Goal: Transaction & Acquisition: Purchase product/service

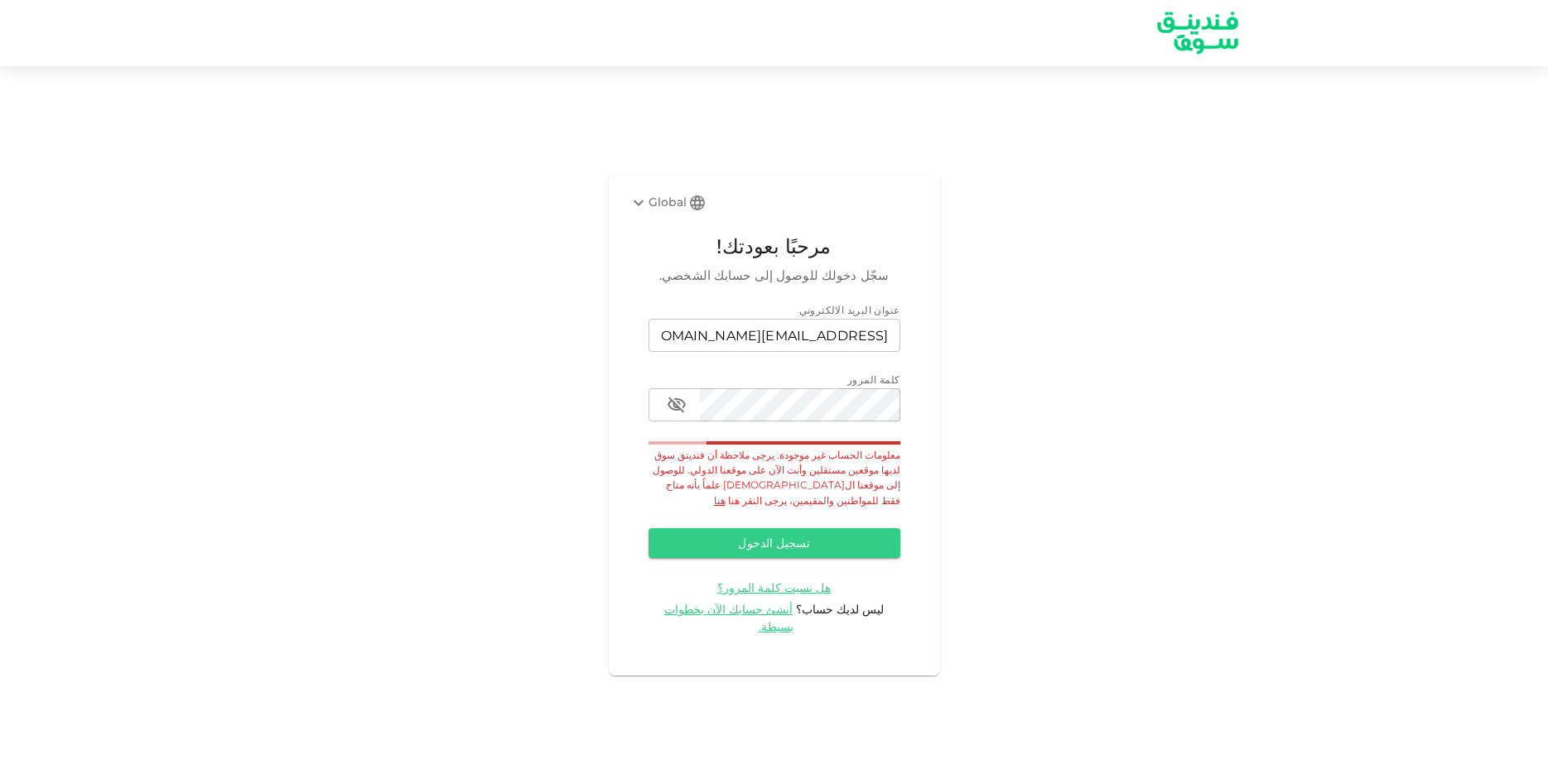
click at [652, 213] on div "Global" at bounding box center [657, 203] width 58 height 20
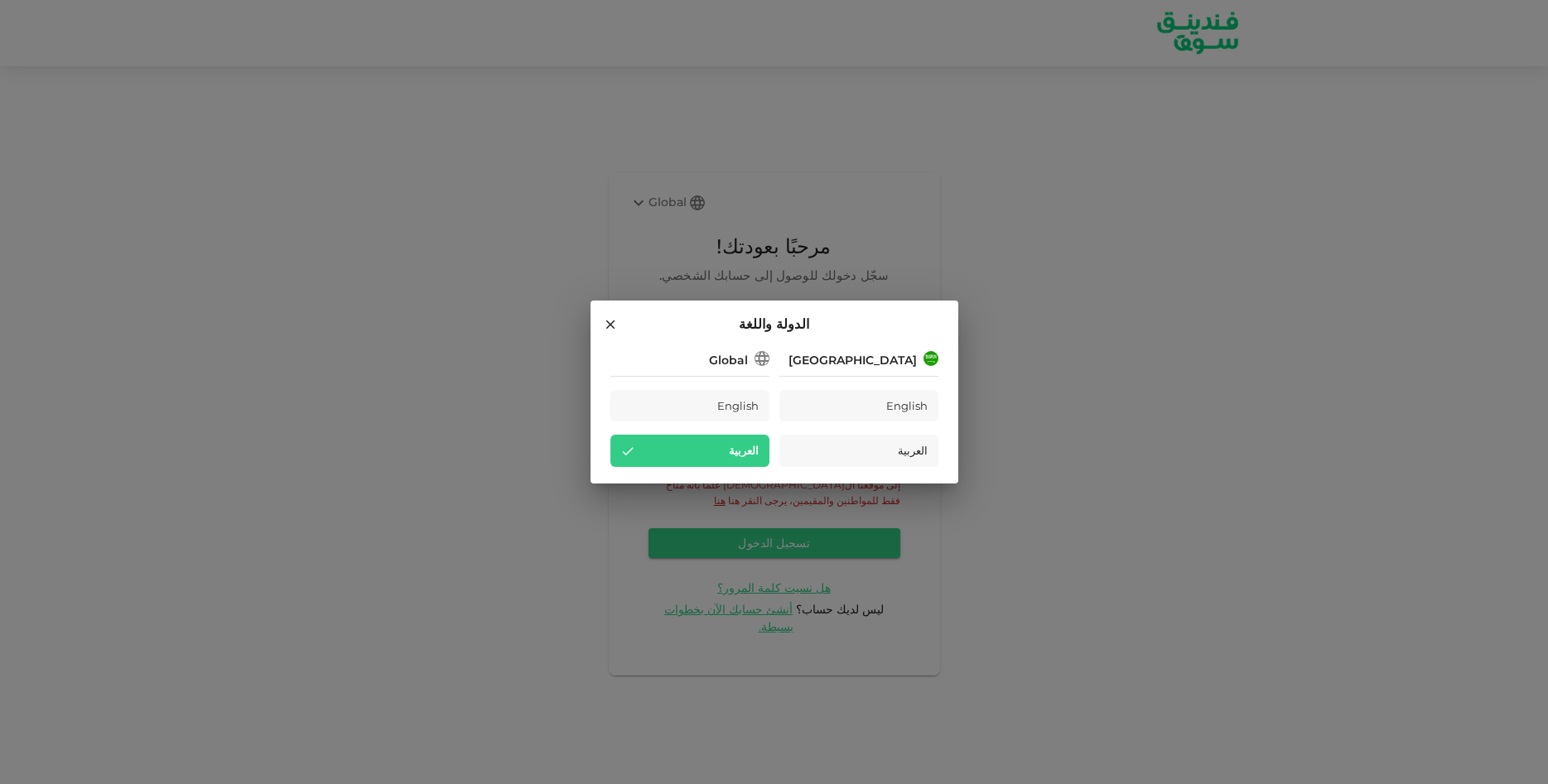
click at [846, 362] on div "[GEOGRAPHIC_DATA]" at bounding box center [852, 361] width 129 height 18
click at [914, 353] on div "[GEOGRAPHIC_DATA]" at bounding box center [852, 361] width 129 height 18
click at [873, 360] on div "[GEOGRAPHIC_DATA]" at bounding box center [852, 361] width 129 height 18
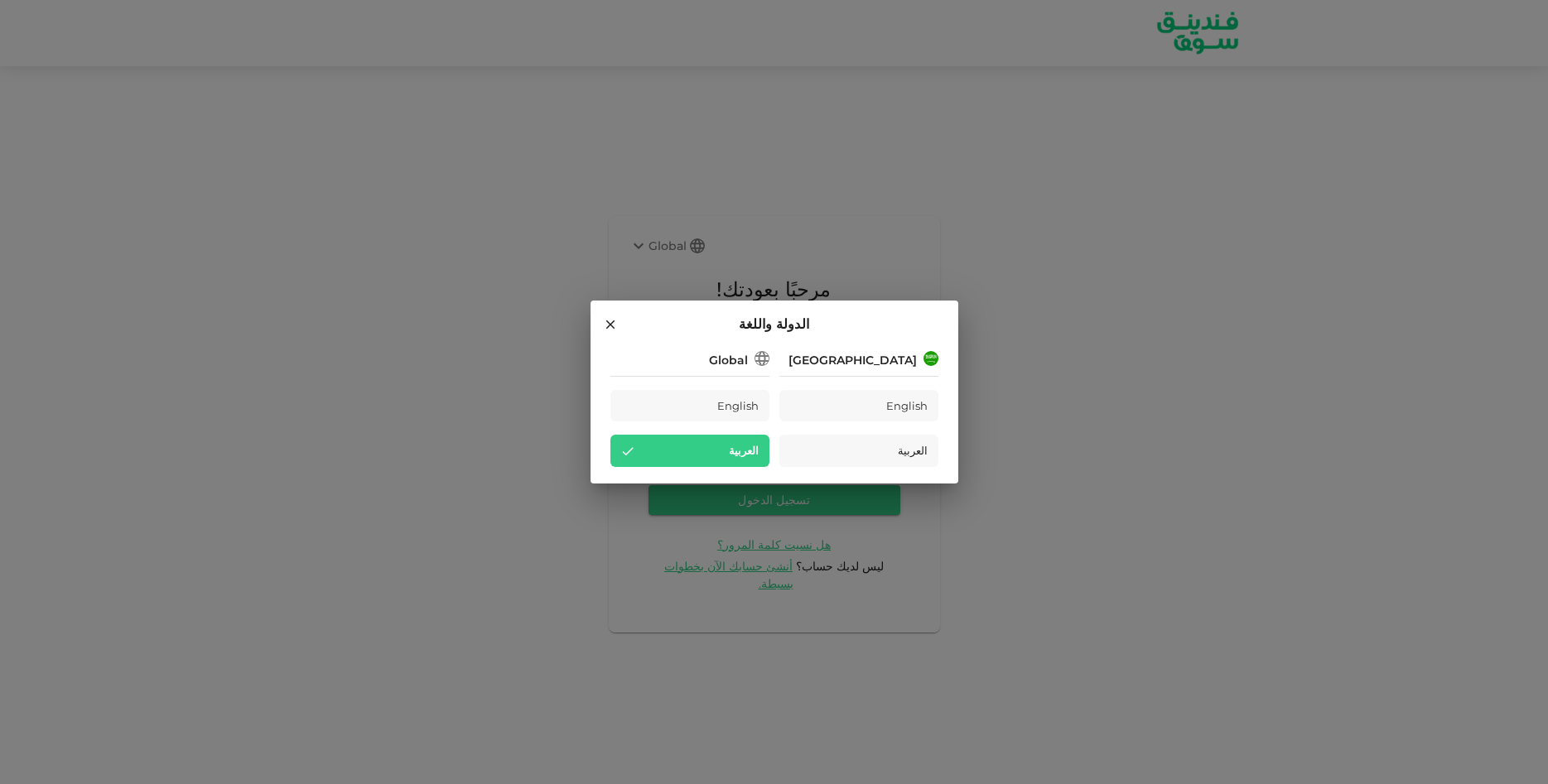
click at [855, 458] on div "العربية" at bounding box center [859, 450] width 159 height 32
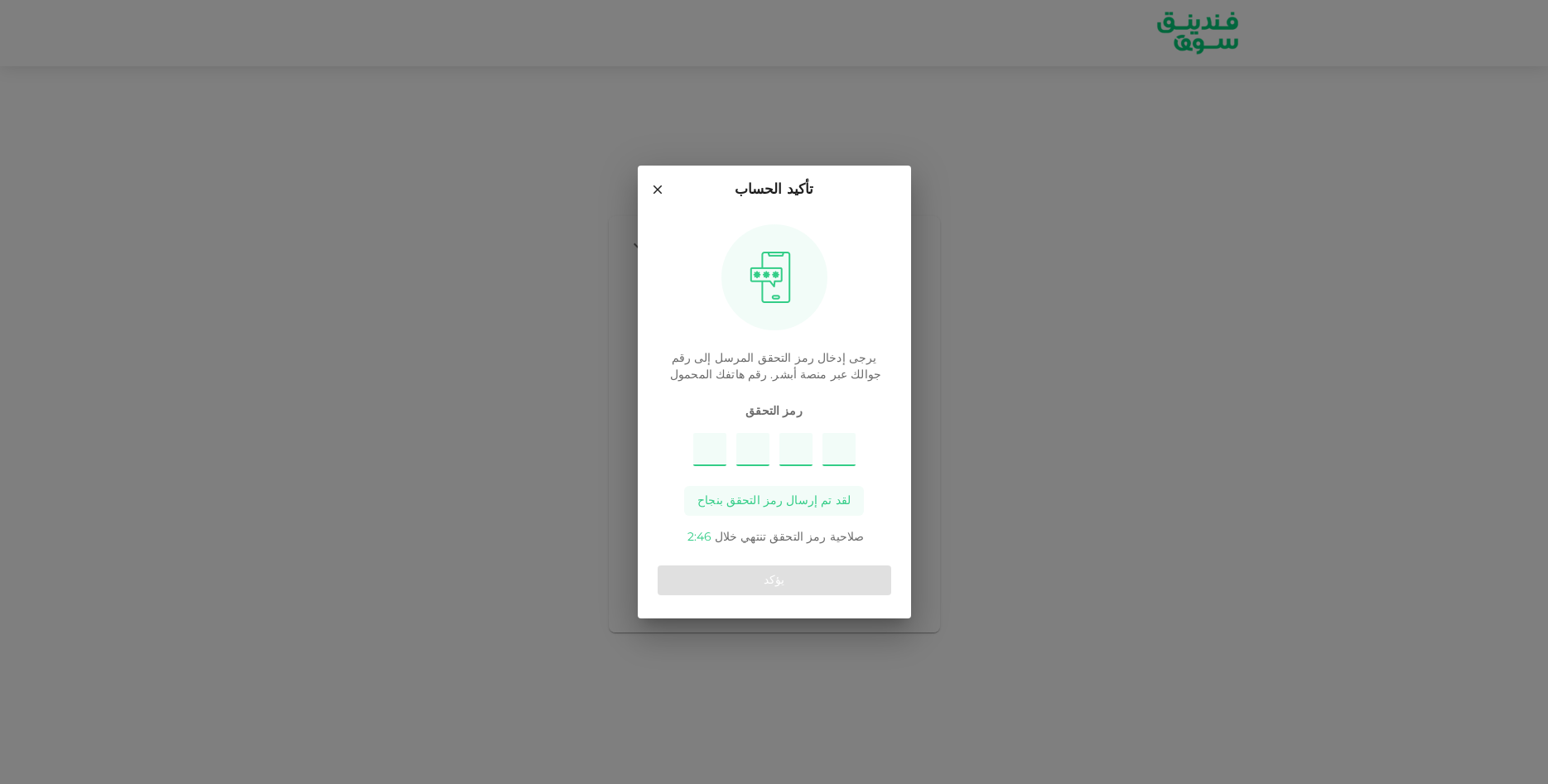
type input "7"
type input "1"
type input "6"
type input "3"
click at [798, 576] on button "يؤكد" at bounding box center [774, 580] width 234 height 29
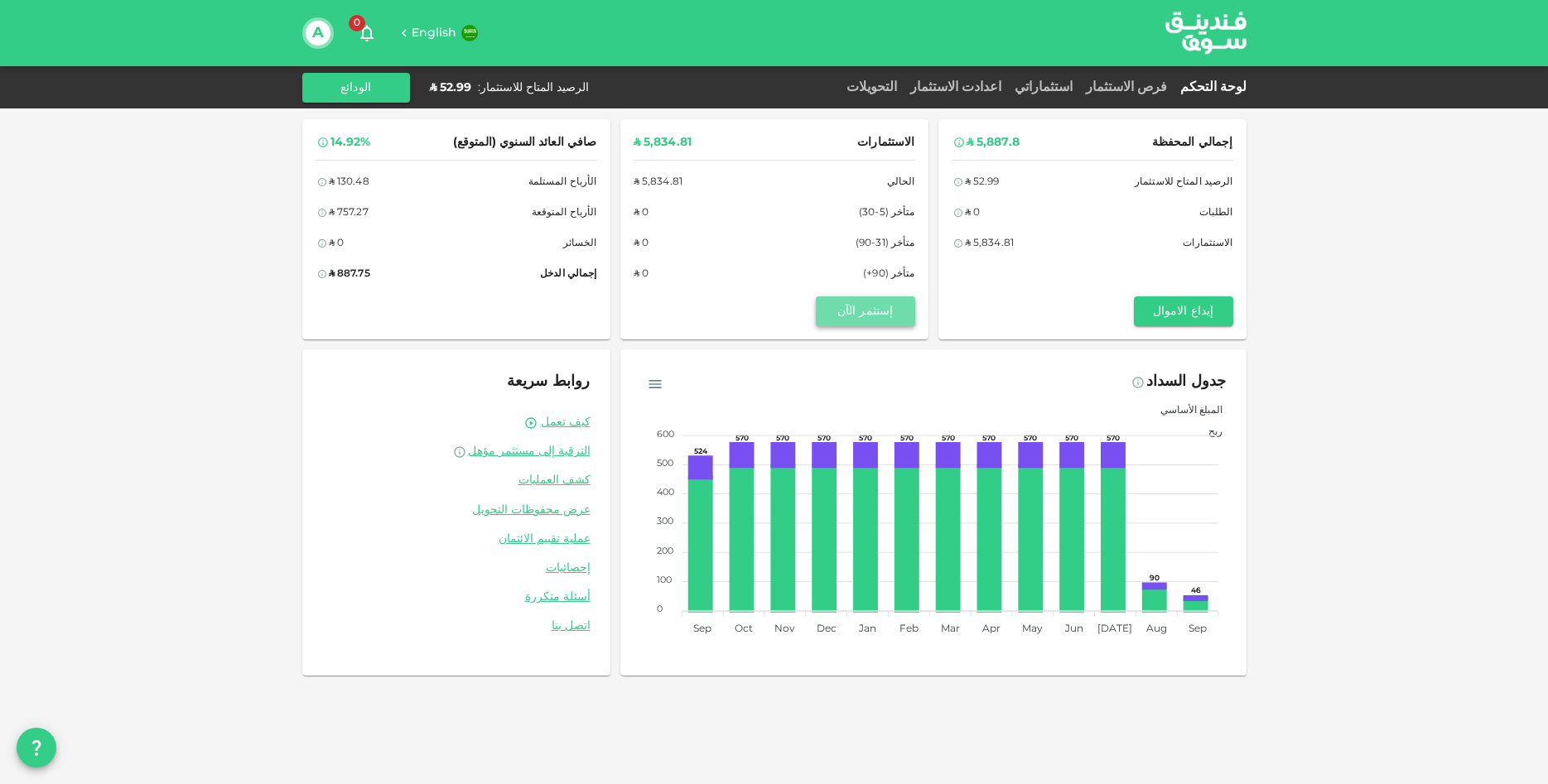
click at [881, 309] on button "إستثمر الآن" at bounding box center [865, 311] width 99 height 29
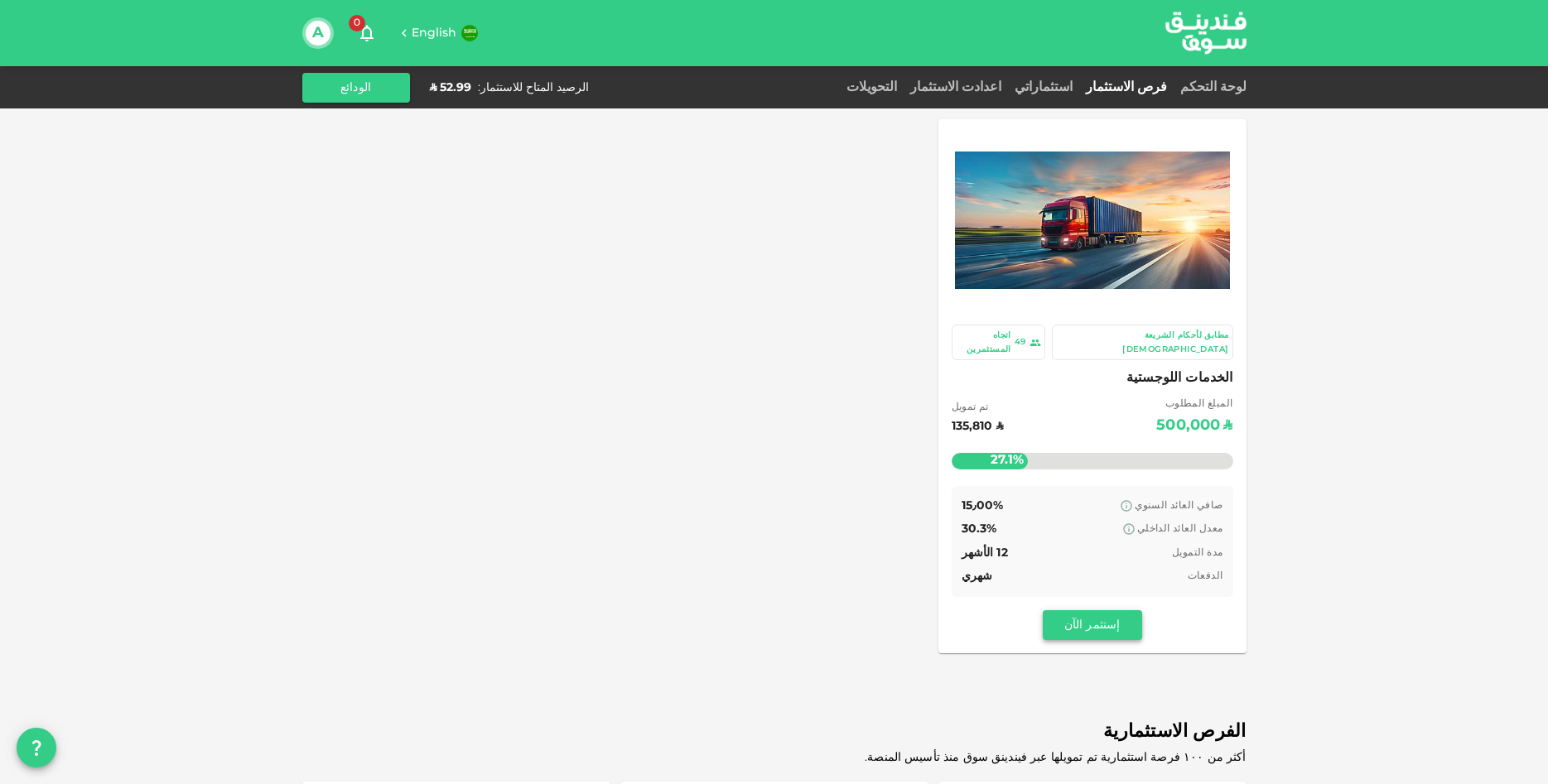
click at [1071, 610] on button "إستثمر الآن" at bounding box center [1092, 625] width 99 height 29
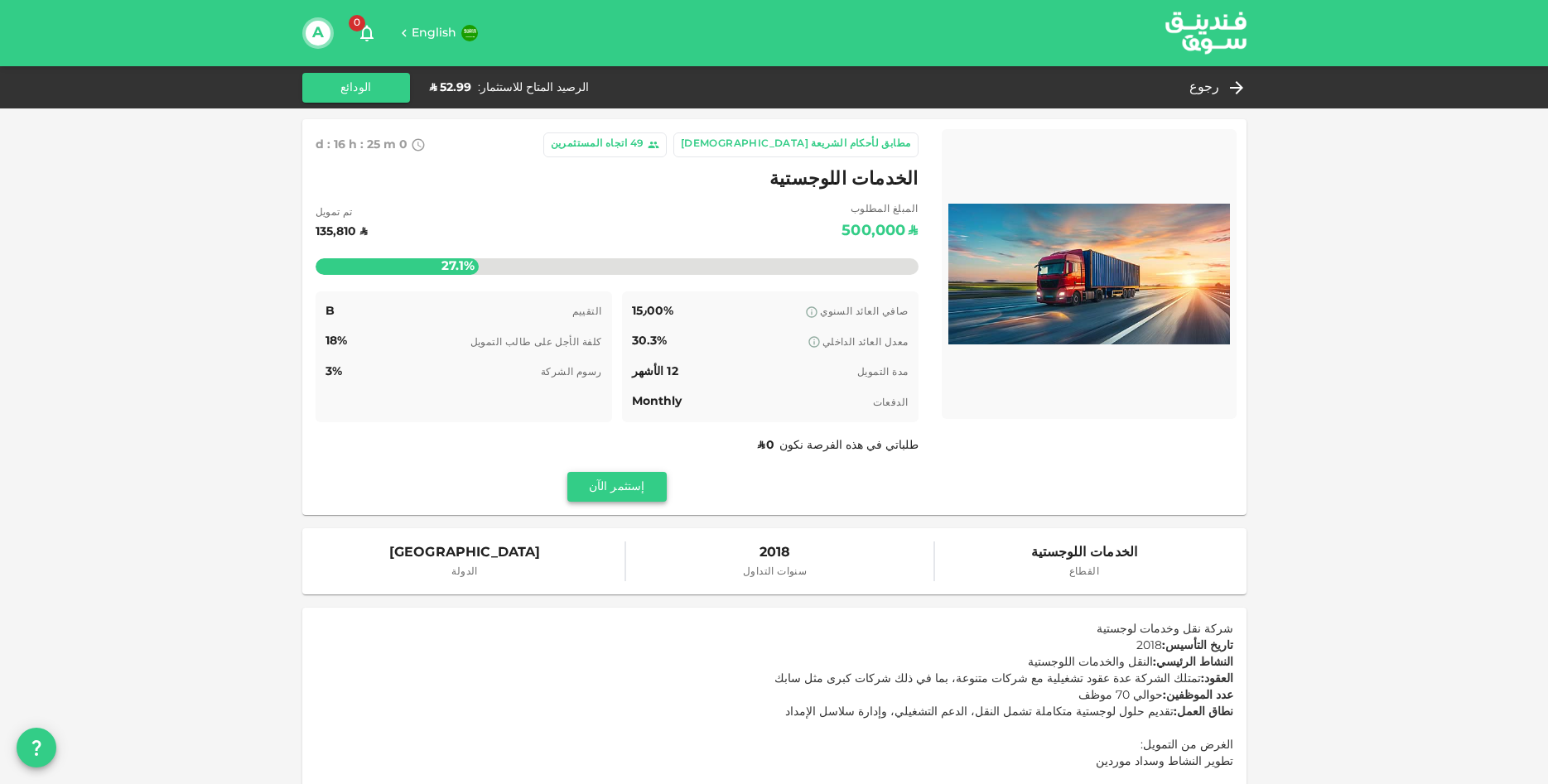
click at [643, 489] on button "إستثمر الآن" at bounding box center [616, 487] width 99 height 29
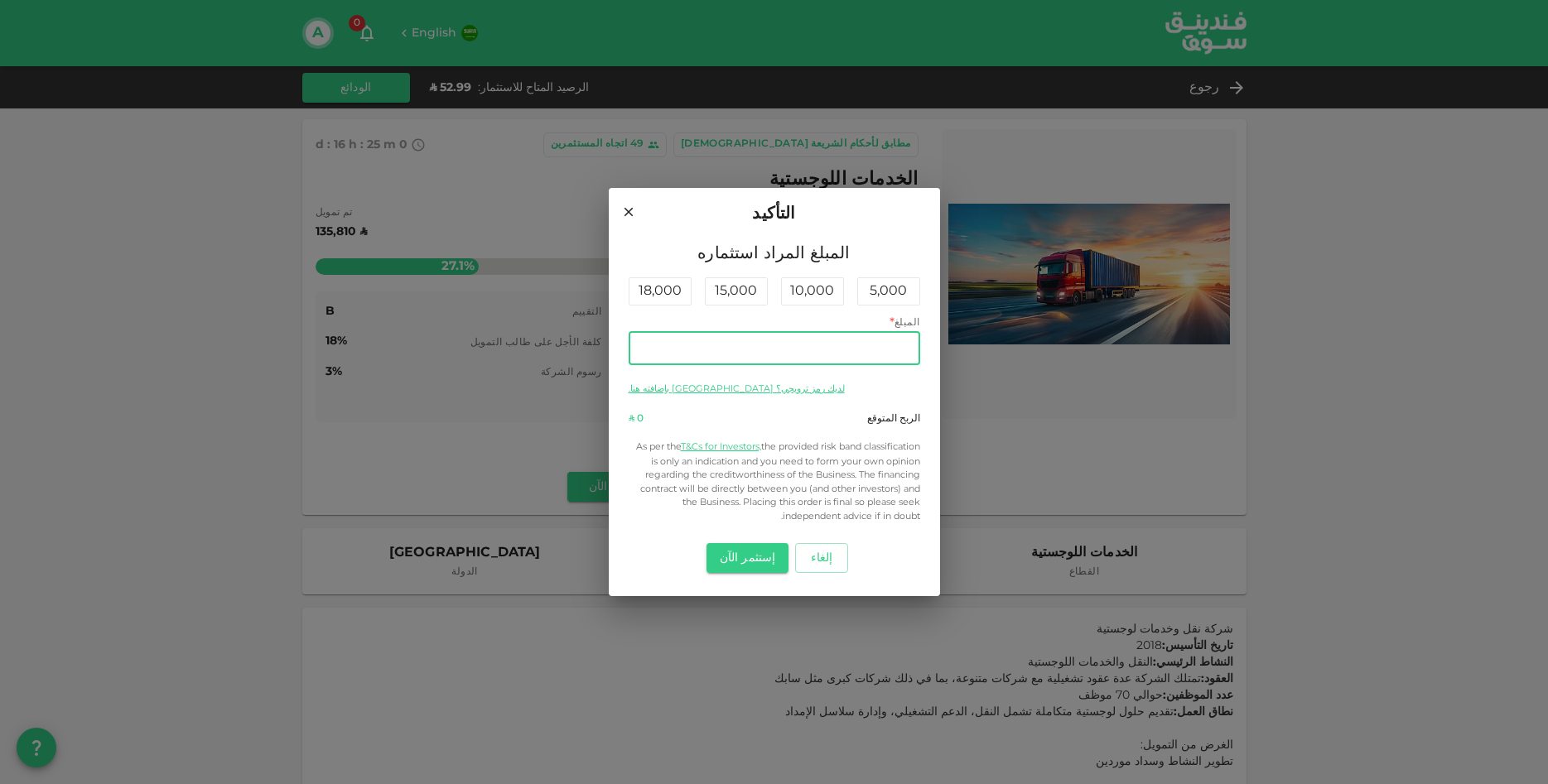
click at [845, 346] on input "المبلغ" at bounding box center [774, 348] width 292 height 33
type input "50"
click at [749, 557] on button "إستثمر الآن" at bounding box center [748, 557] width 82 height 29
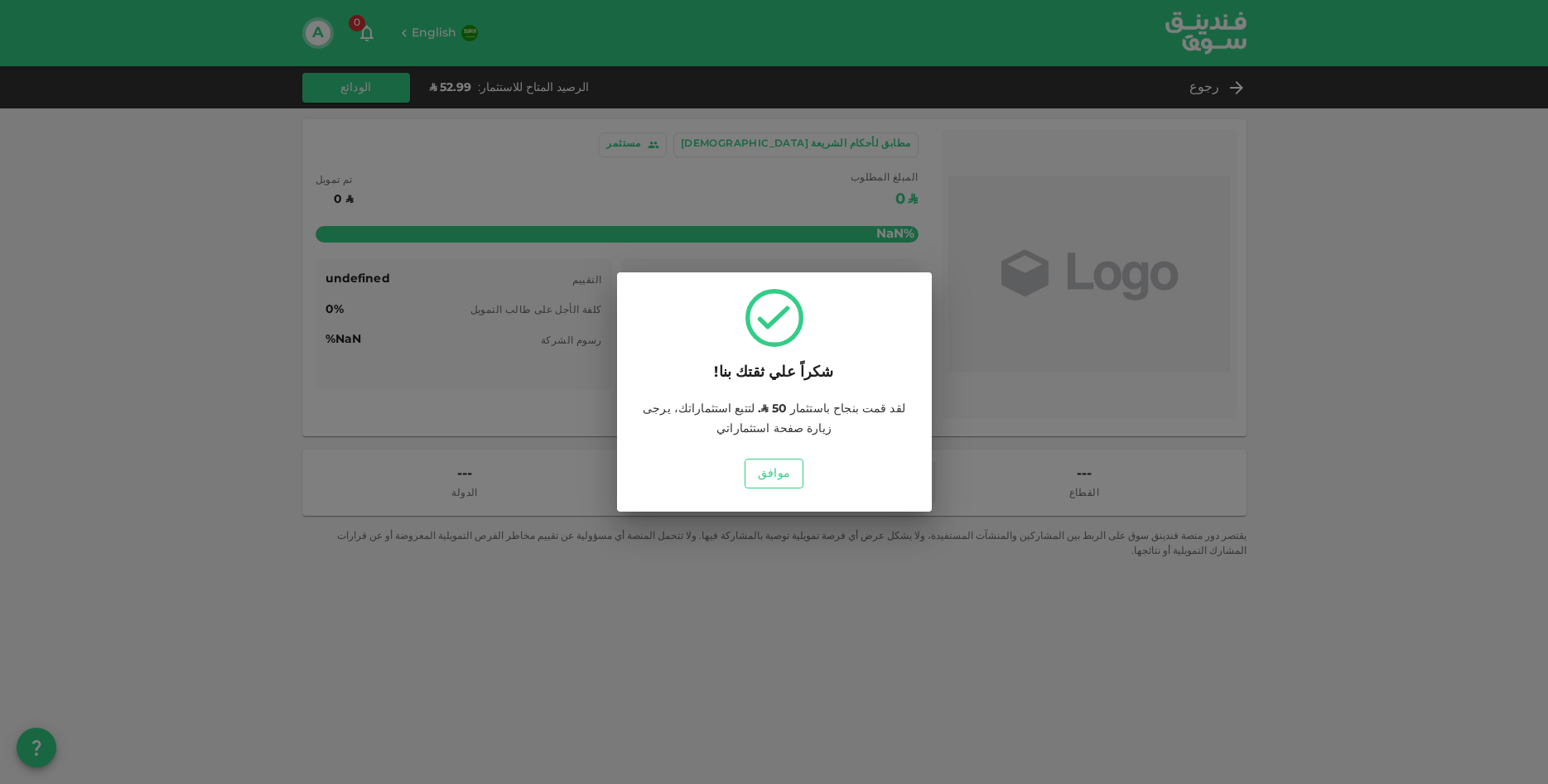
click at [758, 476] on button "موافق" at bounding box center [774, 473] width 59 height 29
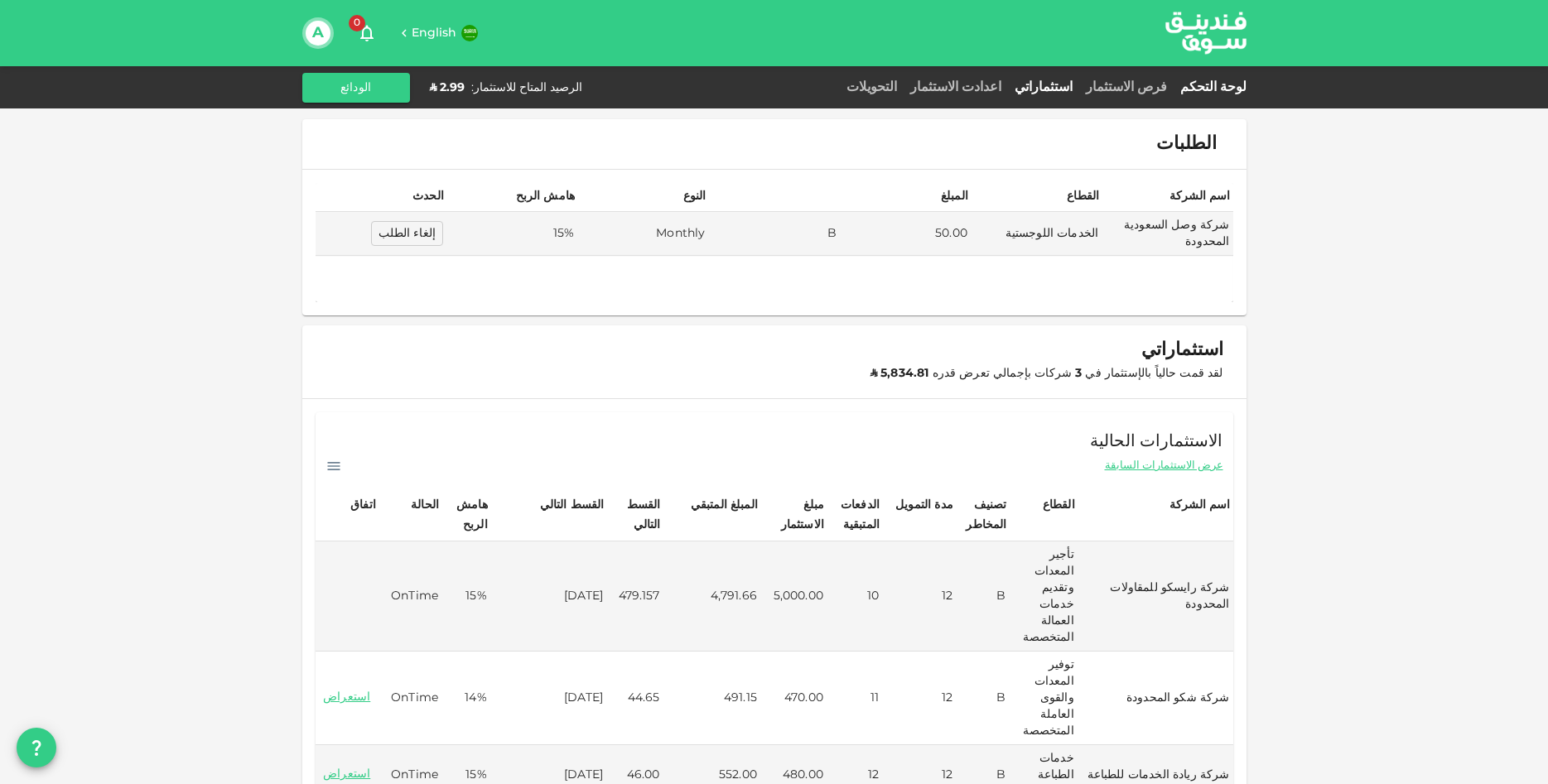
click at [1216, 91] on link "لوحة التحكم" at bounding box center [1209, 87] width 73 height 13
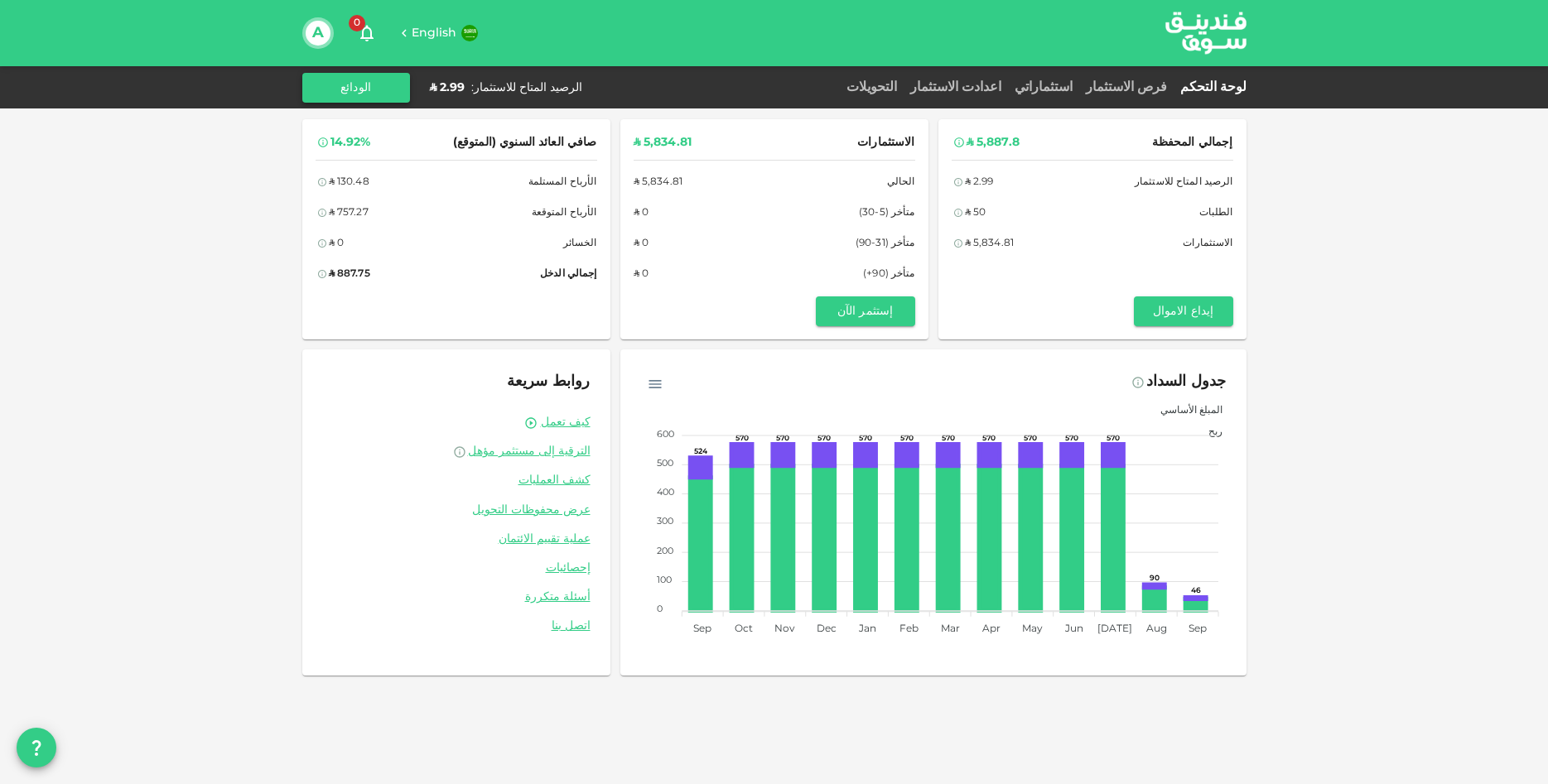
click at [374, 88] on button "الودائع" at bounding box center [356, 87] width 108 height 29
